Goal: Find specific page/section: Find specific page/section

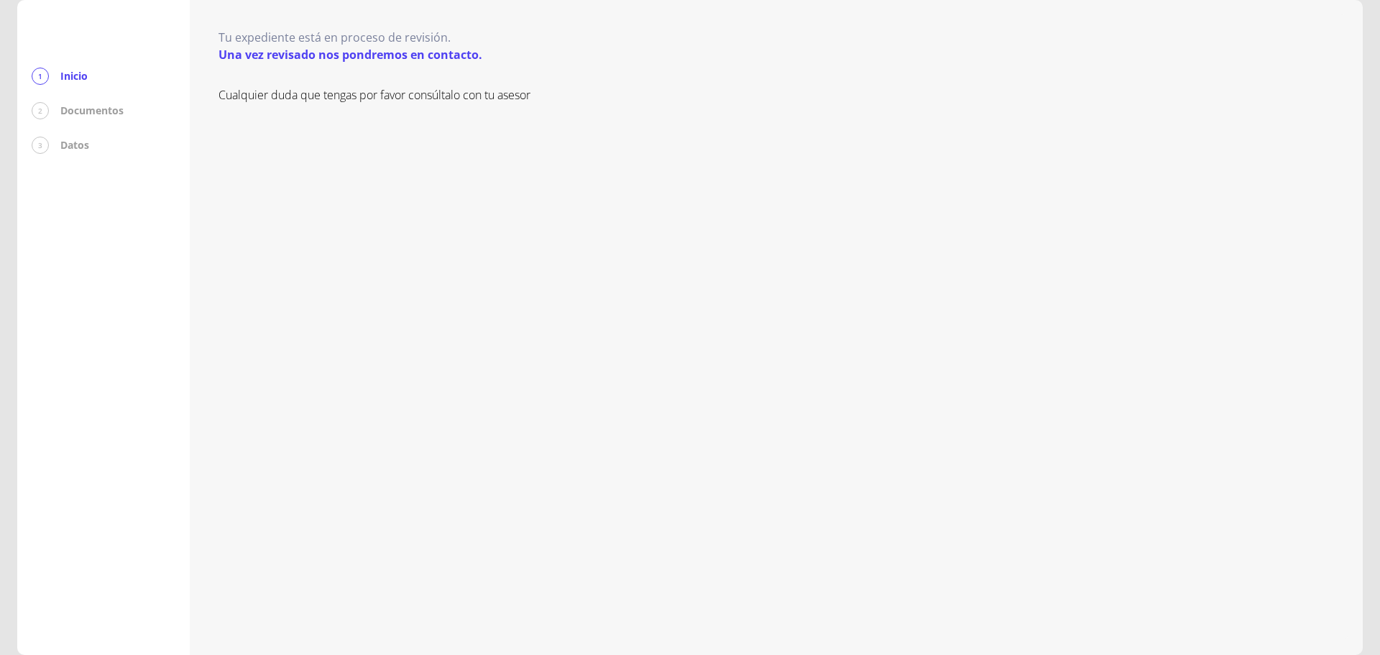
click at [71, 110] on p "Documentos" at bounding box center [91, 111] width 63 height 14
click at [98, 97] on div "1 Inicio 2 Documentos 3 Datos" at bounding box center [104, 111] width 144 height 86
click at [69, 128] on div "1 Inicio 2 Documentos 3 Datos" at bounding box center [104, 111] width 144 height 86
click at [538, 181] on div "Cualquier duda que tengas por favor consúltalo con tu asesor" at bounding box center [777, 356] width 1116 height 540
drag, startPoint x: 1134, startPoint y: 226, endPoint x: 824, endPoint y: 148, distance: 319.4
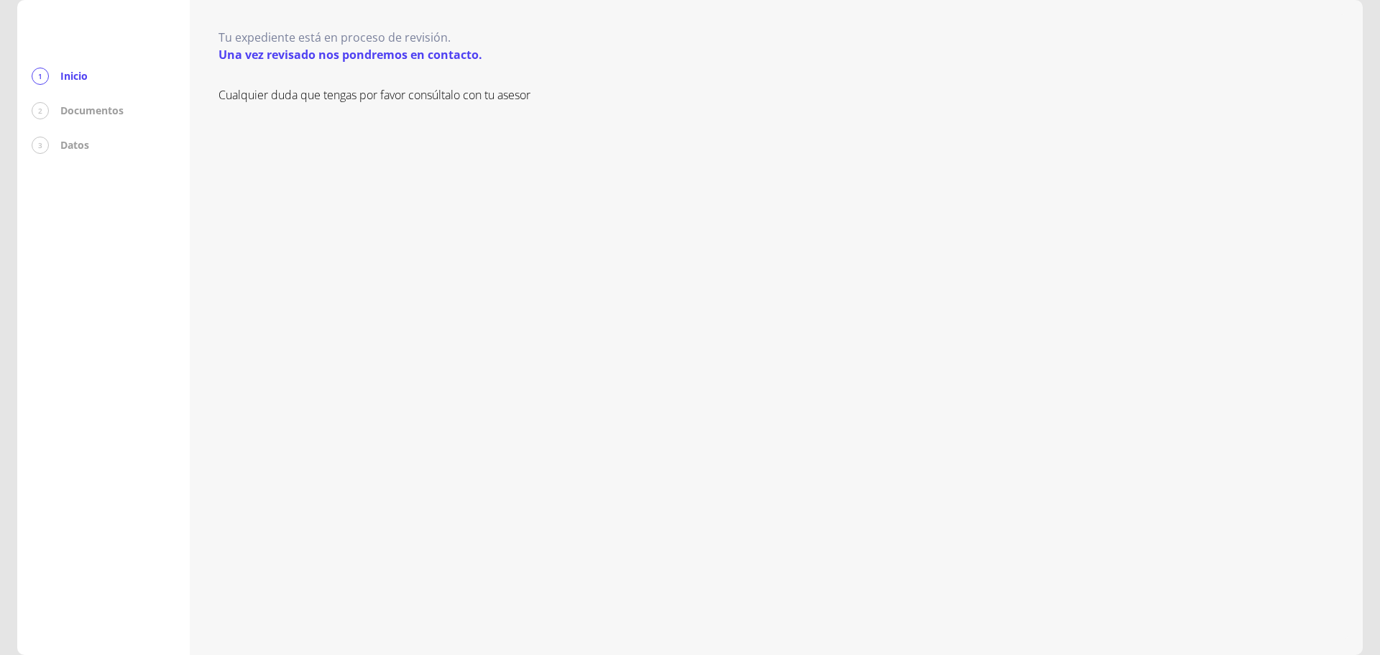
click at [1123, 222] on div "Cualquier duda que tengas por favor consúltalo con tu asesor" at bounding box center [777, 356] width 1116 height 540
click at [81, 112] on p "Documentos" at bounding box center [91, 111] width 63 height 14
drag, startPoint x: 76, startPoint y: 152, endPoint x: 76, endPoint y: 121, distance: 30.9
click at [75, 147] on div "3 Datos" at bounding box center [104, 145] width 144 height 17
